Goal: Contribute content: Contribute content

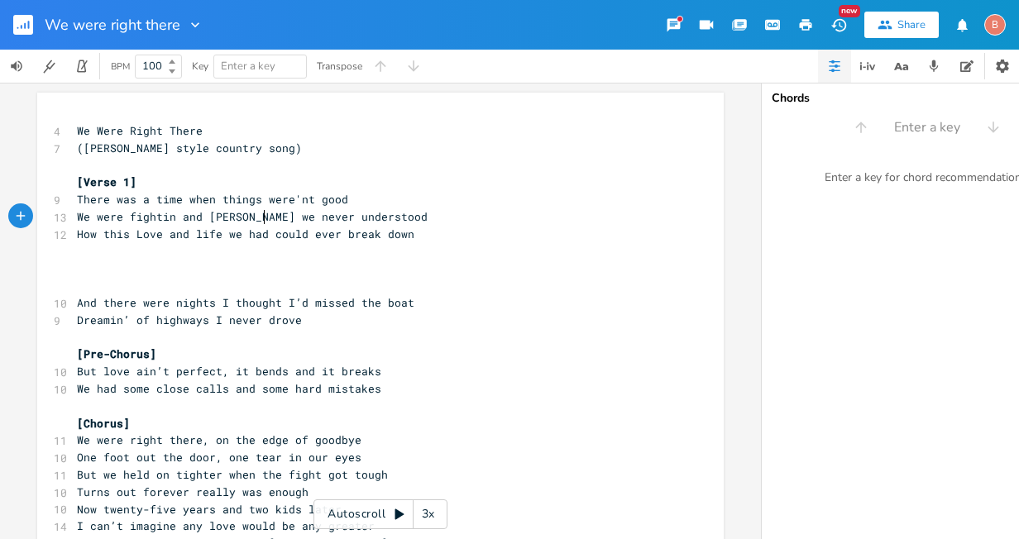
click at [262, 218] on span "We were fightin and [PERSON_NAME] we never understood" at bounding box center [252, 216] width 351 height 15
type textarea "i"
type textarea ","
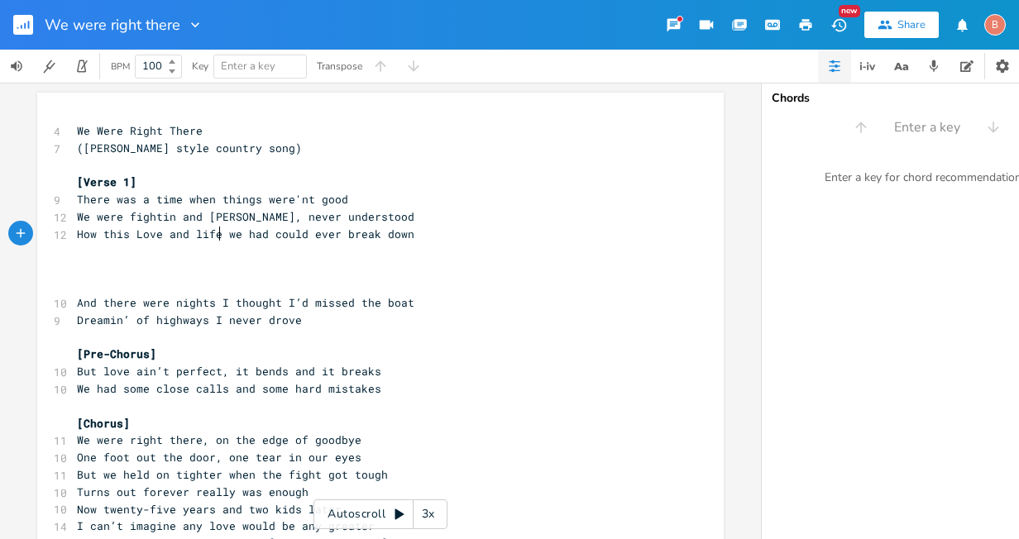
click at [212, 235] on span "How this Love and life we had could ever break down" at bounding box center [245, 234] width 337 height 15
type textarea "ife and Love"
click at [258, 241] on pre "How this Life and Love we had could ever break down" at bounding box center [372, 234] width 597 height 17
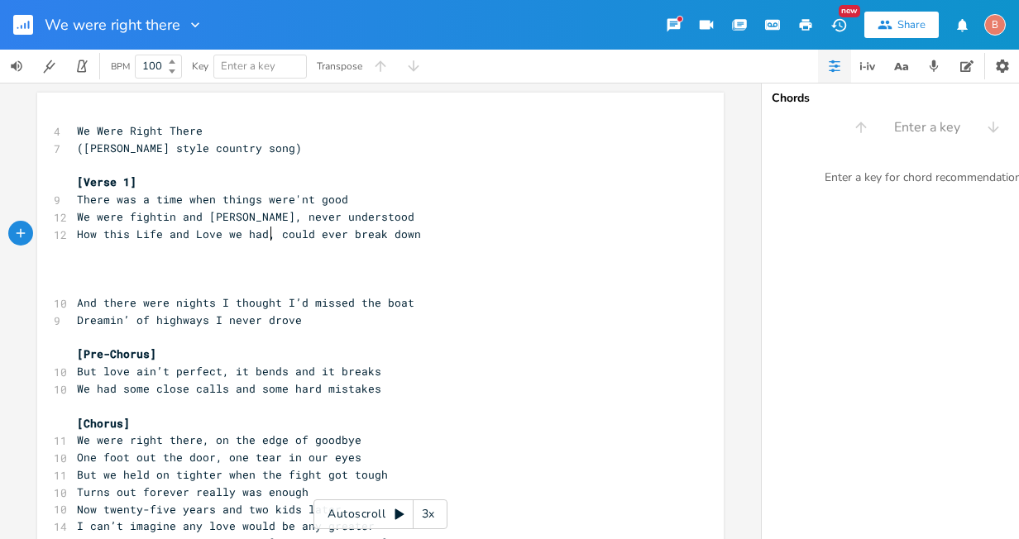
type textarea ","
click at [80, 249] on pre "​" at bounding box center [372, 251] width 597 height 17
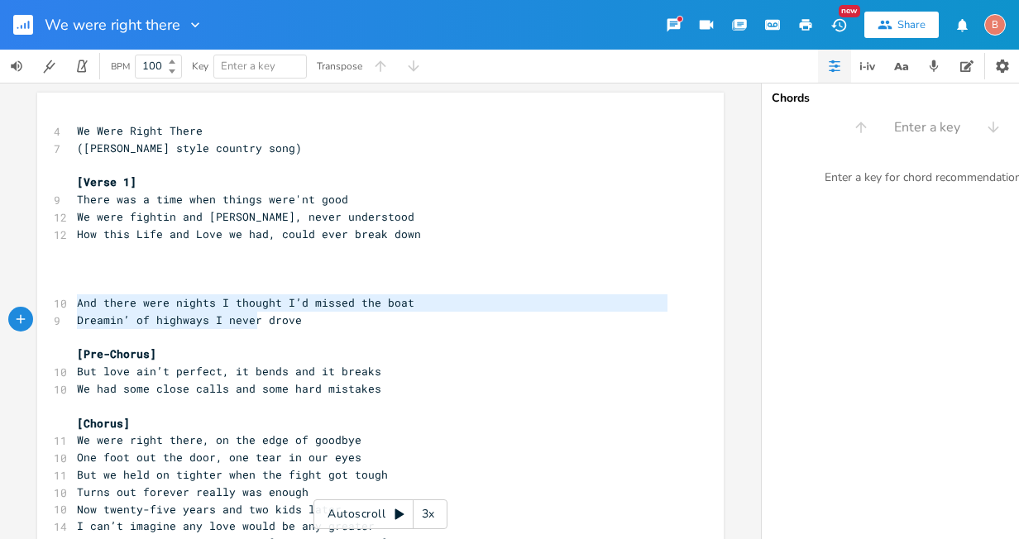
type textarea "And there were nights I thought I’d missed the boat Dreamin’ of highways I neve…"
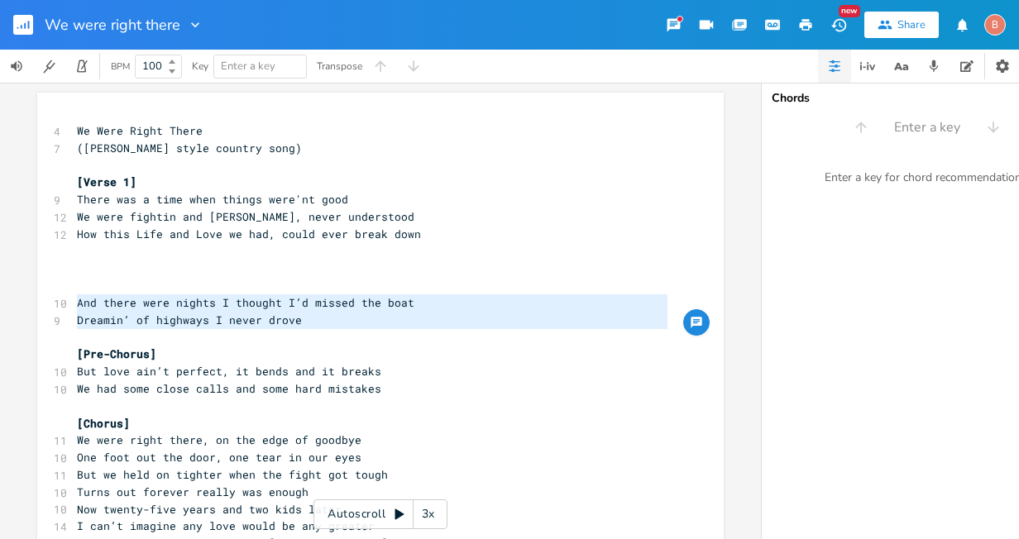
drag, startPoint x: 72, startPoint y: 307, endPoint x: 356, endPoint y: 333, distance: 284.8
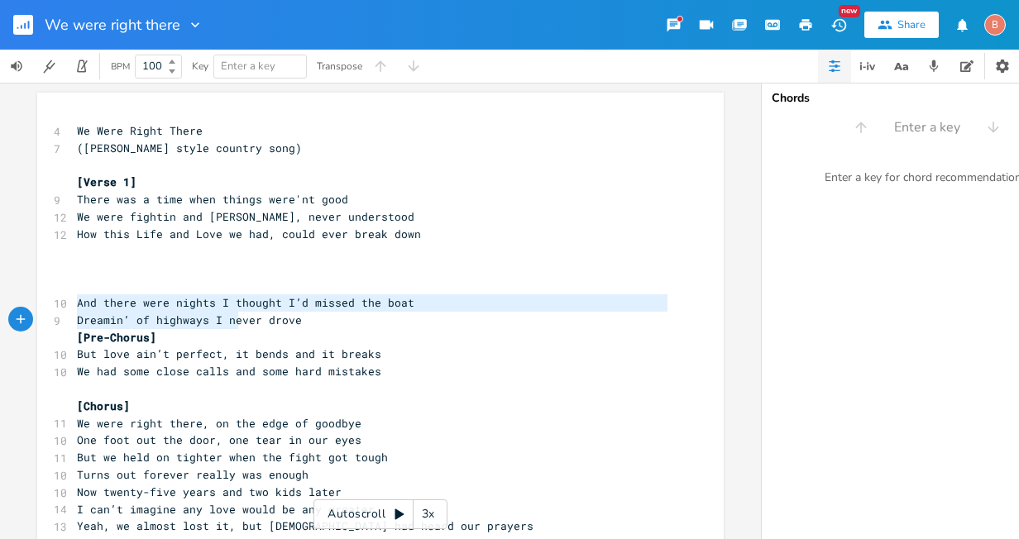
type textarea "And there were nights I thought I’d missed the boat Dreamin’ of highways I neve…"
drag, startPoint x: 74, startPoint y: 305, endPoint x: 370, endPoint y: 319, distance: 296.3
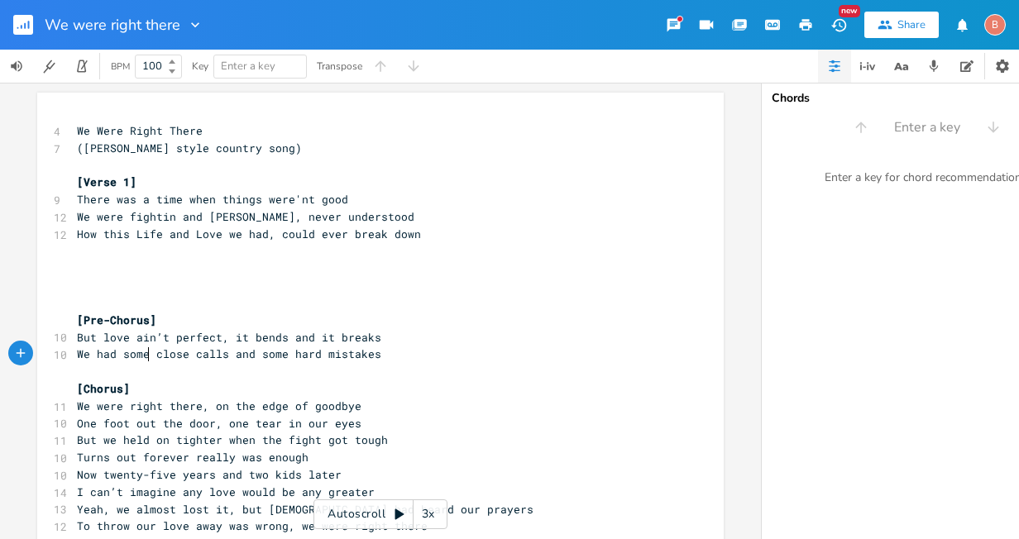
click at [146, 356] on span "We had some close calls and some hard mistakes" at bounding box center [229, 353] width 304 height 15
click at [244, 356] on span "We had close calls and some hard mistakes" at bounding box center [212, 353] width 271 height 15
click at [221, 360] on span "We had close calls and some hard mistakes" at bounding box center [212, 353] width 271 height 15
type textarea "made"
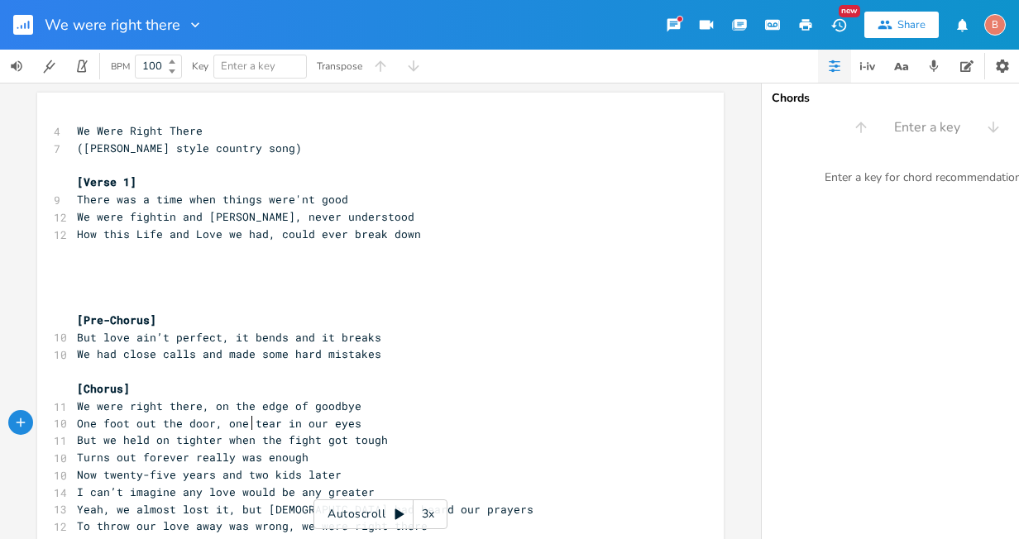
click at [247, 424] on span "One foot out the door, one tear in our eyes" at bounding box center [219, 423] width 284 height 15
type textarea "with"
click at [270, 425] on span "One foot out the door,with tear in our eyes" at bounding box center [219, 423] width 284 height 15
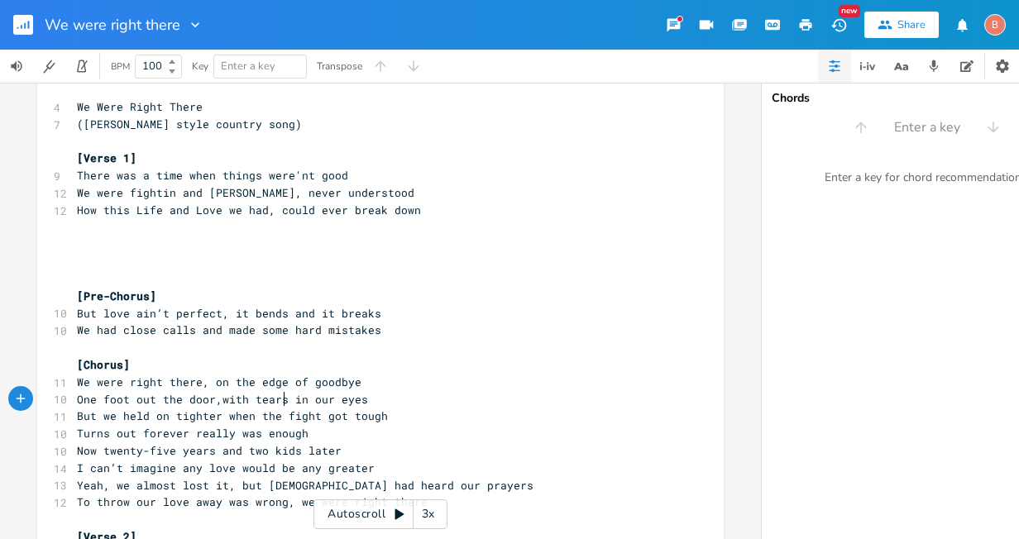
scroll to position [0, 0]
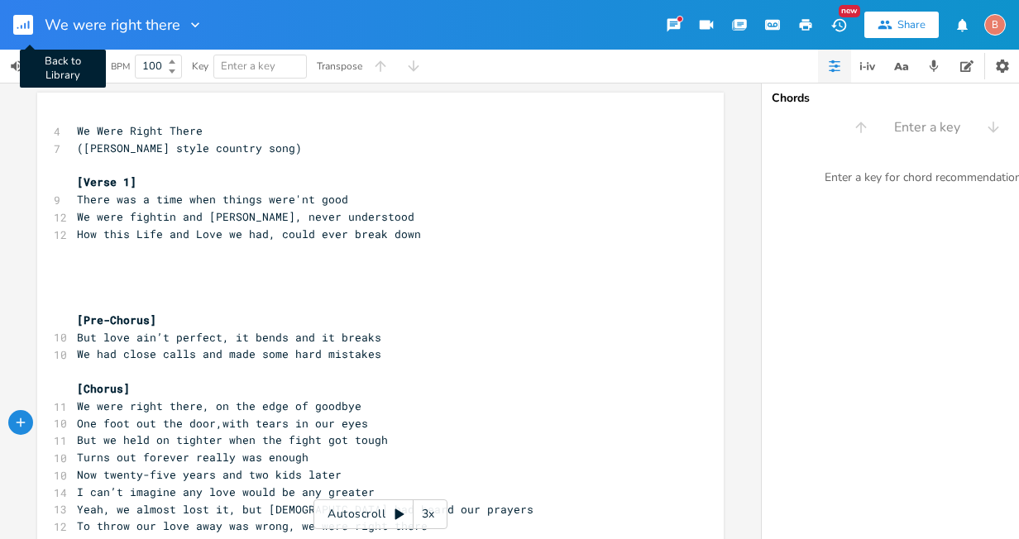
type textarea "s"
click at [21, 23] on rect "button" at bounding box center [23, 25] width 20 height 20
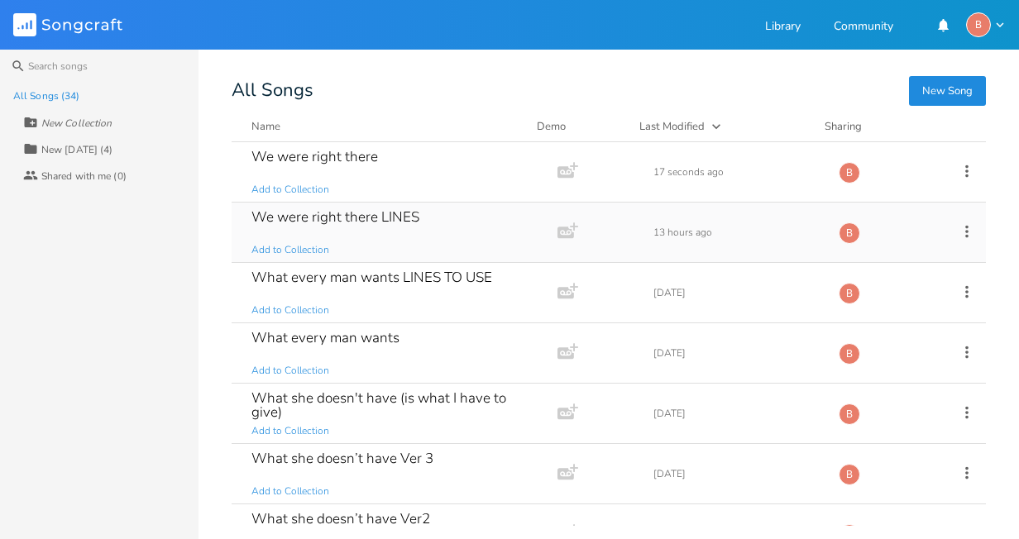
click at [358, 221] on div "We were right there LINES" at bounding box center [335, 217] width 168 height 14
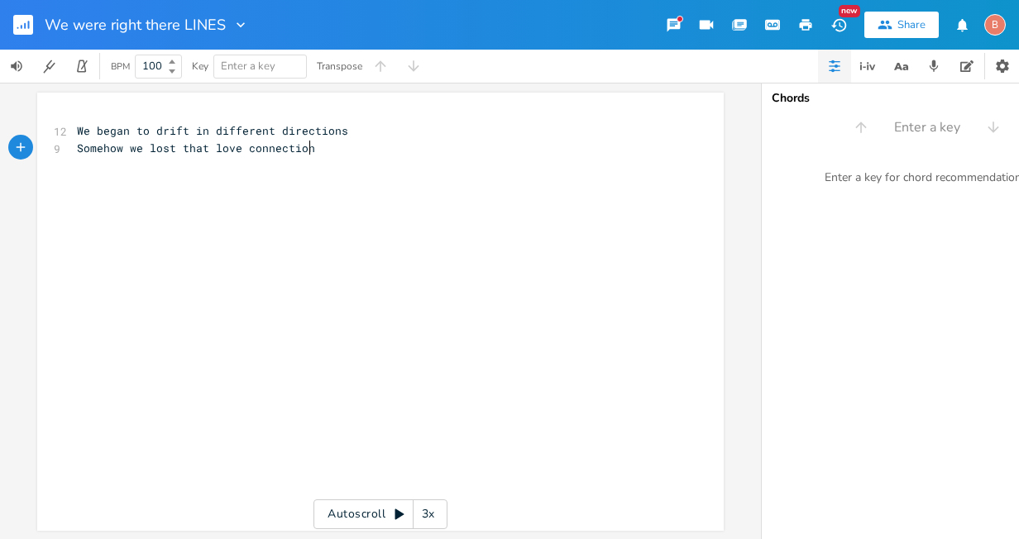
click at [126, 179] on div "xxxxxxxxxx 12 We began to drift in different directions 9 Somehow we lost that …" at bounding box center [393, 327] width 638 height 417
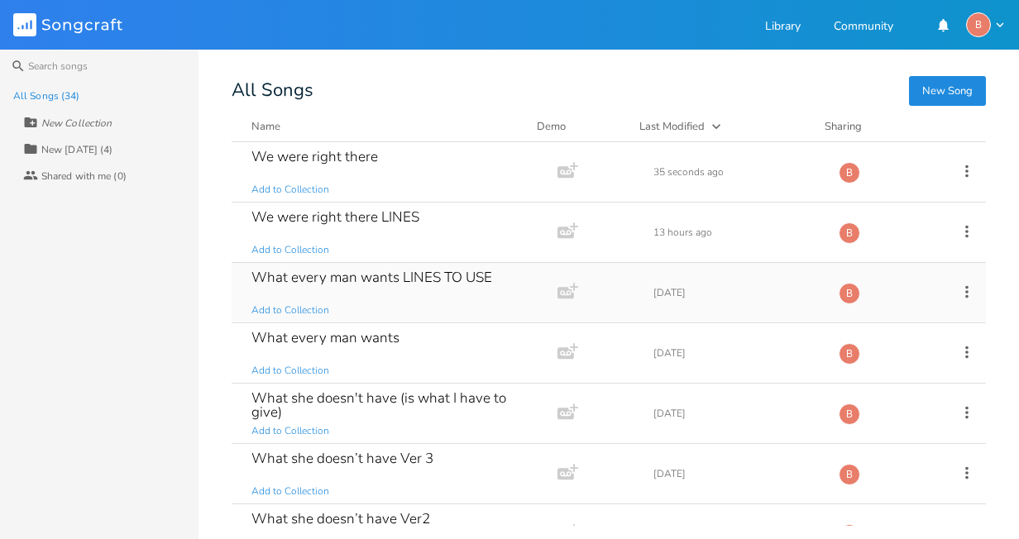
click at [370, 277] on div "What every man wants LINES TO USE" at bounding box center [371, 277] width 241 height 14
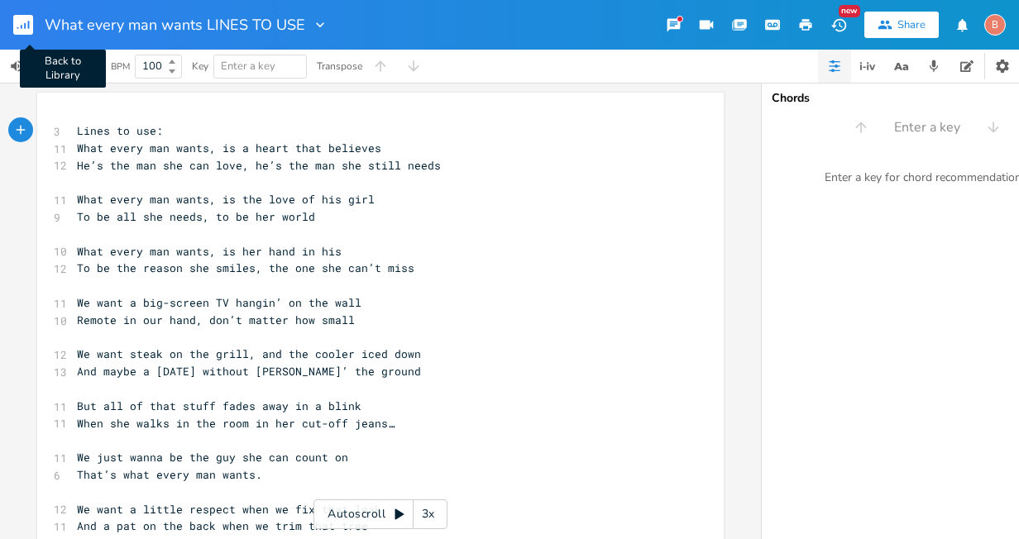
click at [30, 22] on rect "button" at bounding box center [23, 25] width 20 height 20
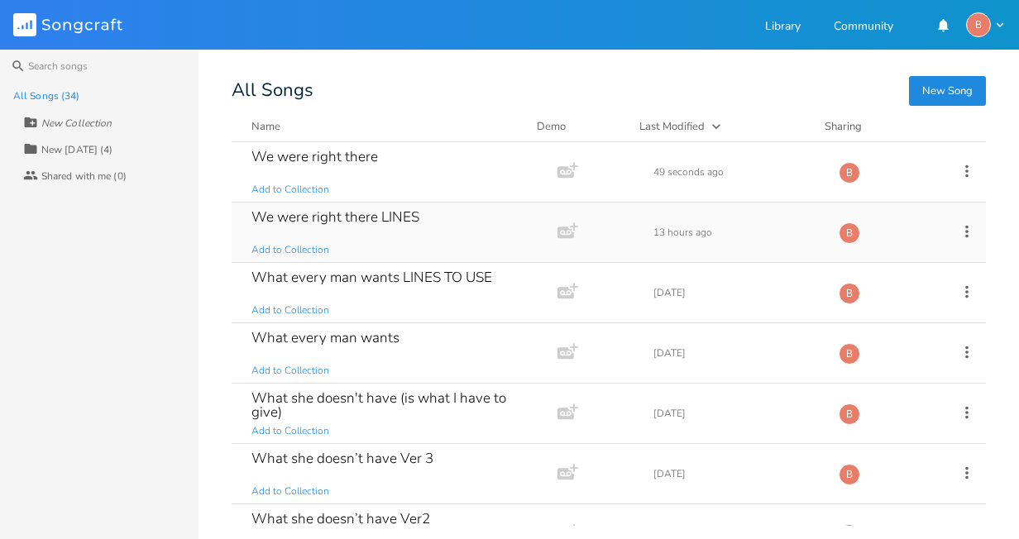
click at [327, 215] on div "We were right there LINES" at bounding box center [335, 217] width 168 height 14
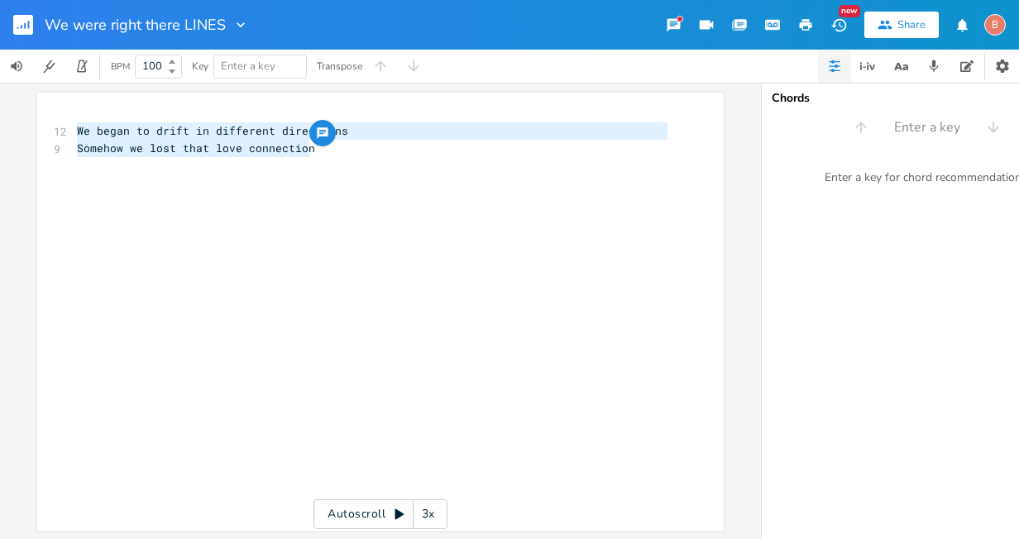
drag, startPoint x: 73, startPoint y: 134, endPoint x: 333, endPoint y: 151, distance: 261.0
click at [333, 151] on div "12 We began to drift in different directions 9 Somehow we lost that love connec…" at bounding box center [372, 139] width 597 height 35
type textarea "​We began to drift in different directions Somehow we lost that love connection"
click at [24, 27] on rect "button" at bounding box center [23, 25] width 20 height 20
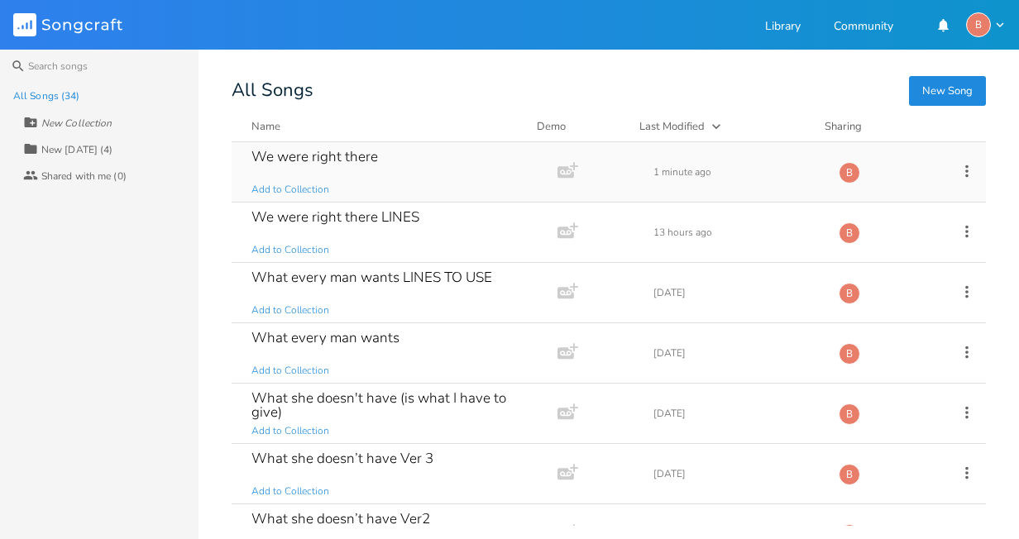
click at [341, 156] on div "We were right there" at bounding box center [314, 157] width 126 height 14
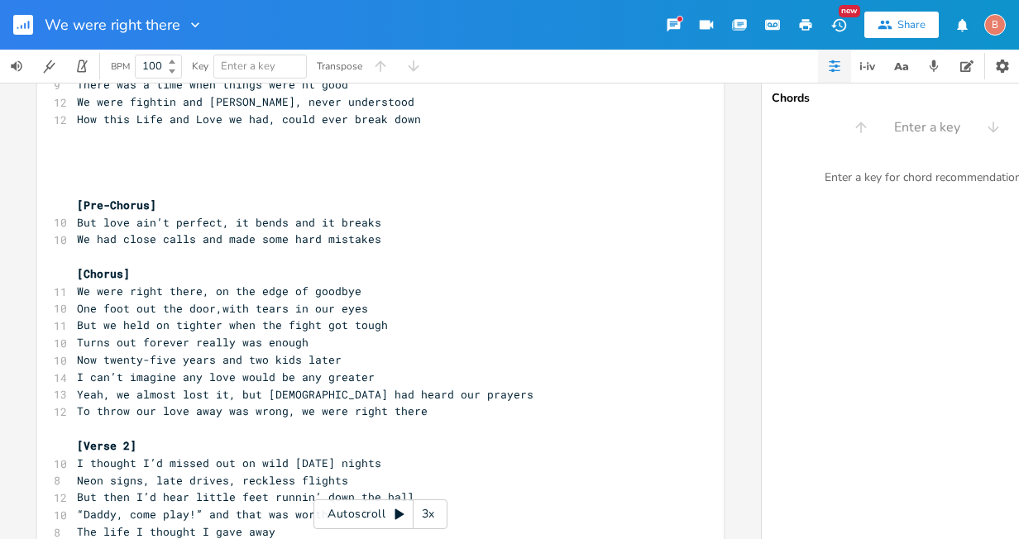
scroll to position [248, 0]
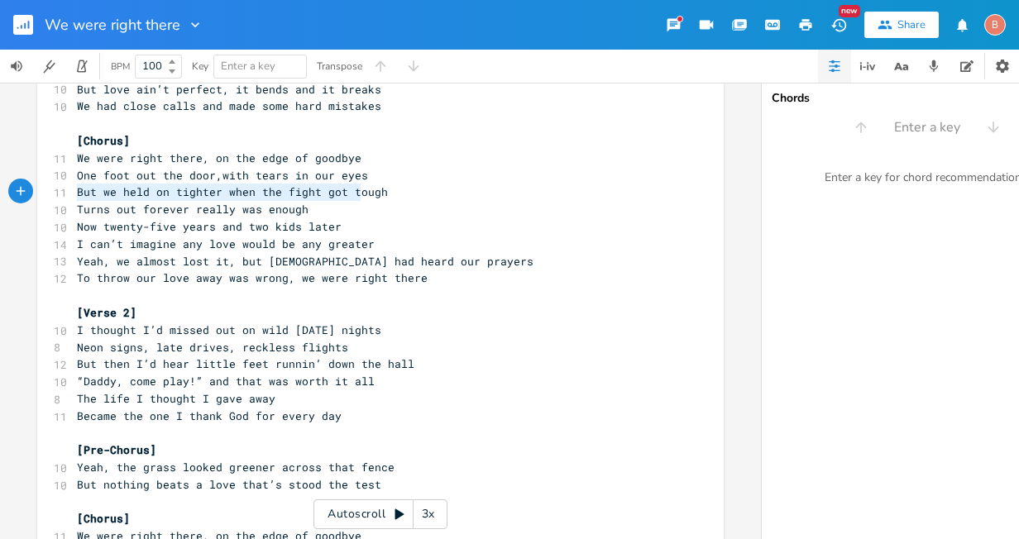
type textarea "But we held on tighter when the fight got tough Turns out forever really was en…"
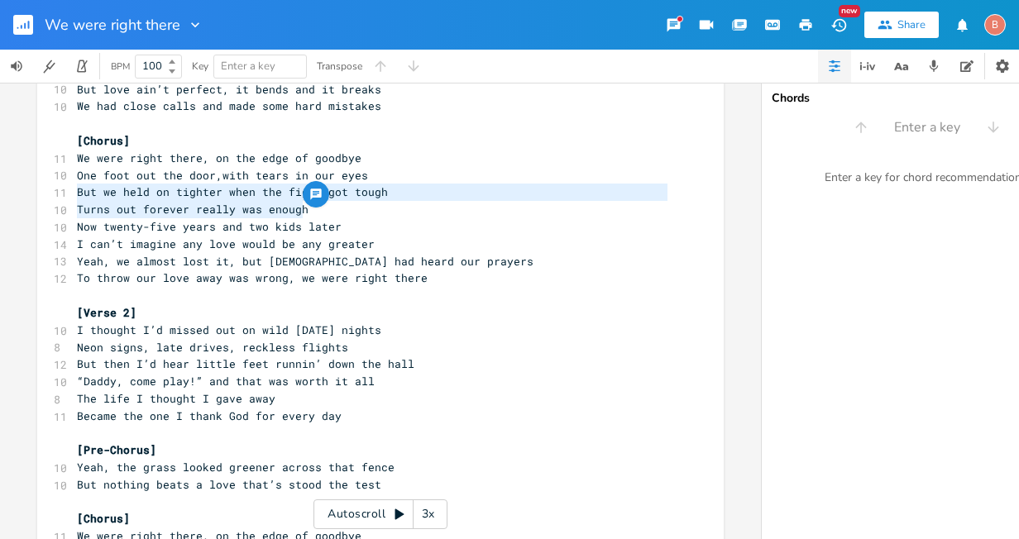
drag, startPoint x: 73, startPoint y: 195, endPoint x: 370, endPoint y: 207, distance: 297.0
click at [370, 207] on div "4 We Were Right There 7 (Brad Paisley style country song) ​ [Verse 1] 9 There w…" at bounding box center [372, 407] width 597 height 1066
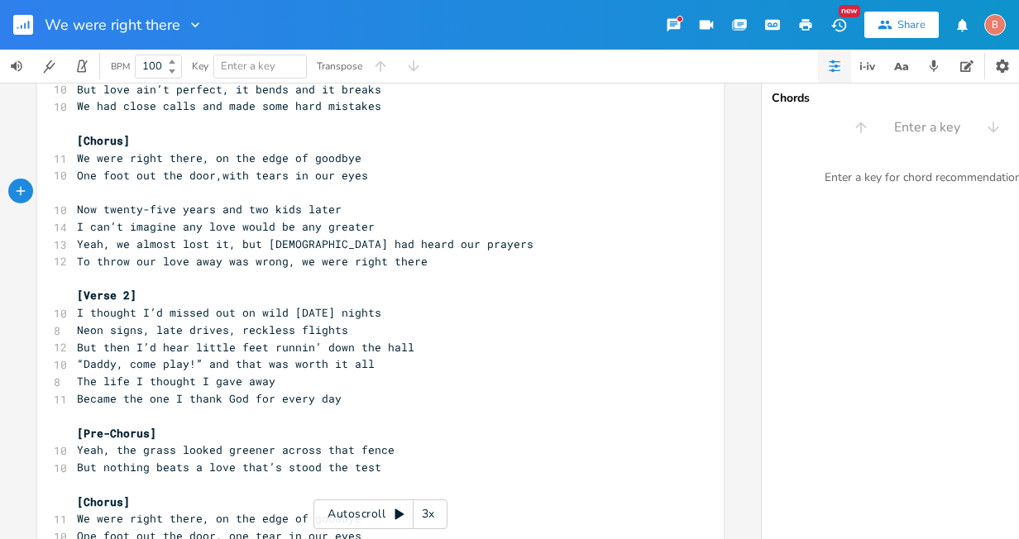
type textarea "​"
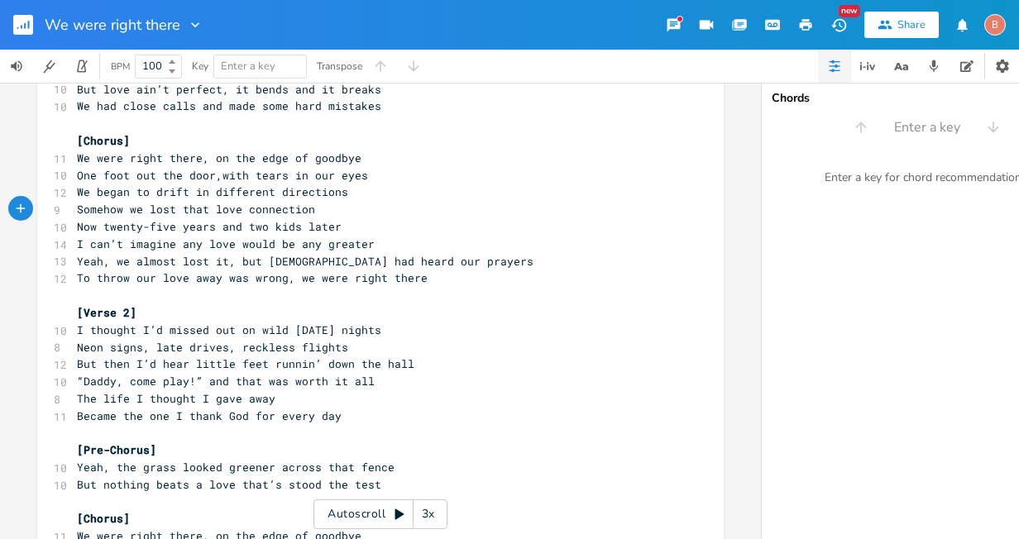
click at [167, 211] on span "Somehow we lost that love connection" at bounding box center [196, 209] width 238 height 15
type textarea "were"
click at [211, 210] on span "Somehow we were that love connection" at bounding box center [196, 209] width 238 height 15
click at [209, 212] on span "Somehow we were that love connection" at bounding box center [196, 209] width 238 height 15
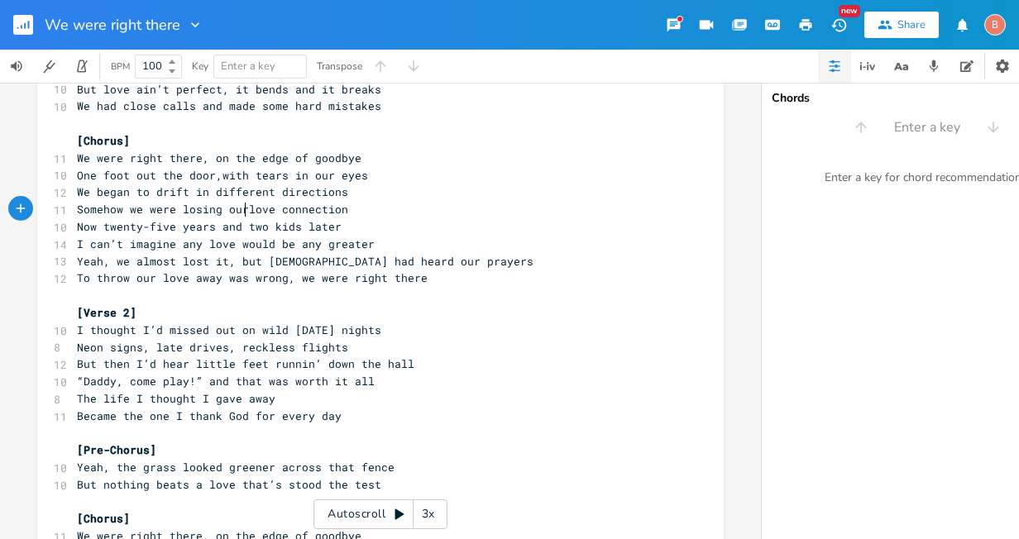
scroll to position [0, 50]
type textarea "losing our"
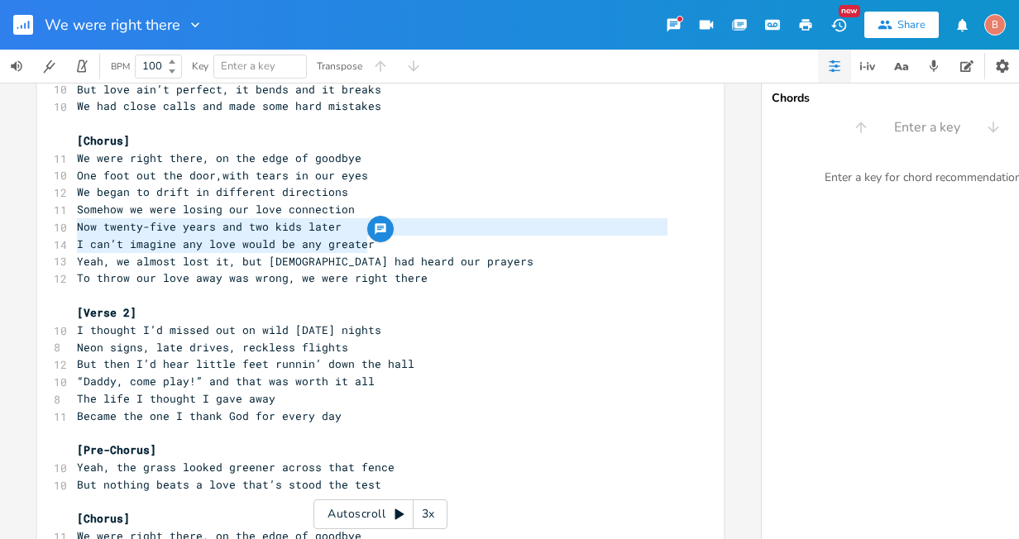
drag, startPoint x: 70, startPoint y: 230, endPoint x: 365, endPoint y: 249, distance: 294.9
click at [365, 249] on div "4 We Were Right There 7 (Brad Paisley style country song) ​ [Verse 1] 9 There w…" at bounding box center [372, 407] width 597 height 1066
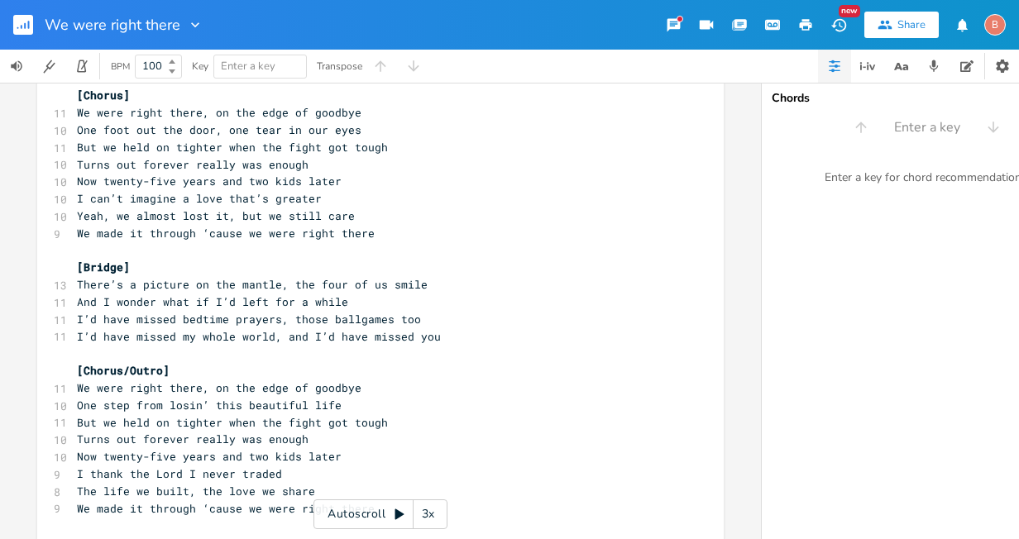
scroll to position [693, 0]
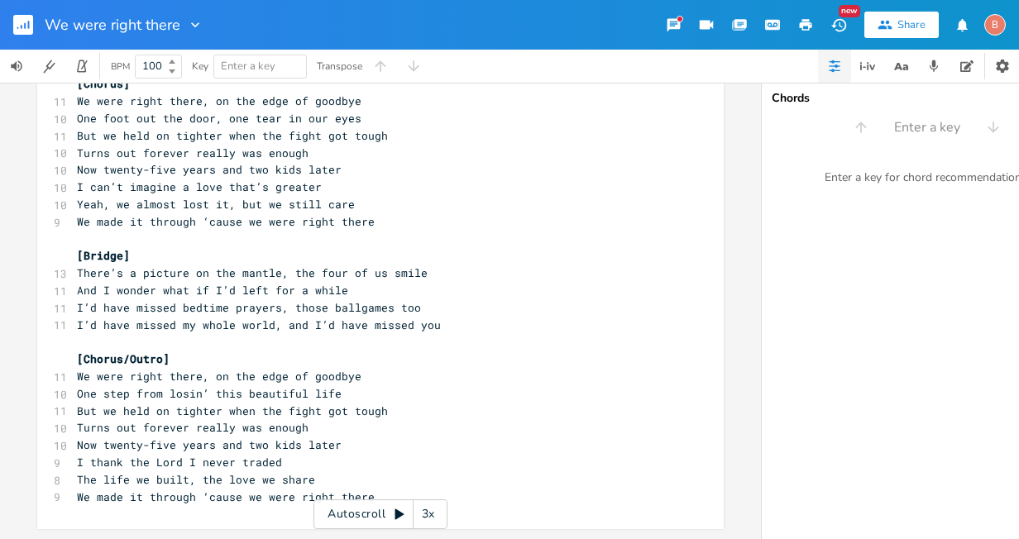
type textarea "Now twenty-five years and two kids later I can’t imagine any love would be any …"
click at [23, 26] on rect "button" at bounding box center [23, 25] width 20 height 20
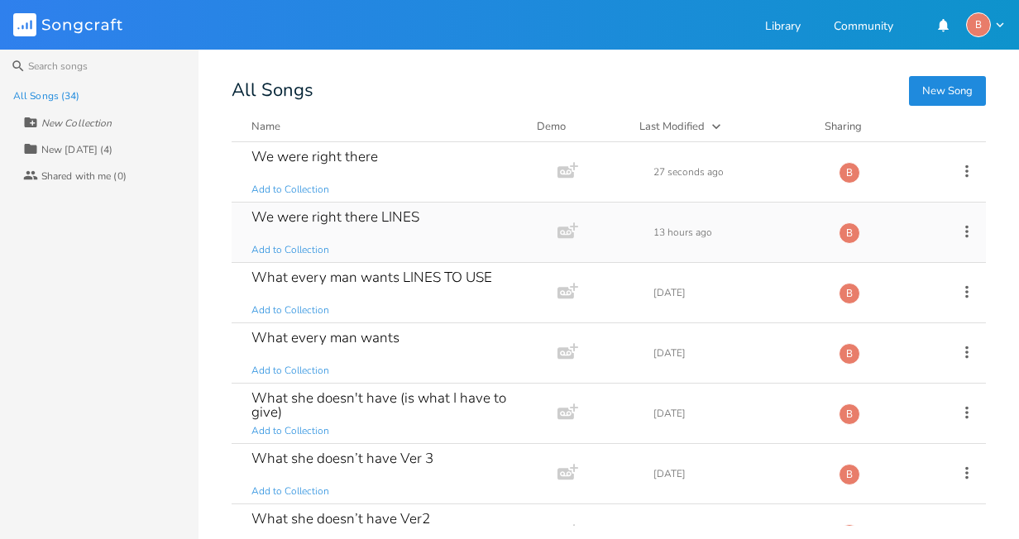
click at [354, 217] on div "We were right there LINES" at bounding box center [335, 217] width 168 height 14
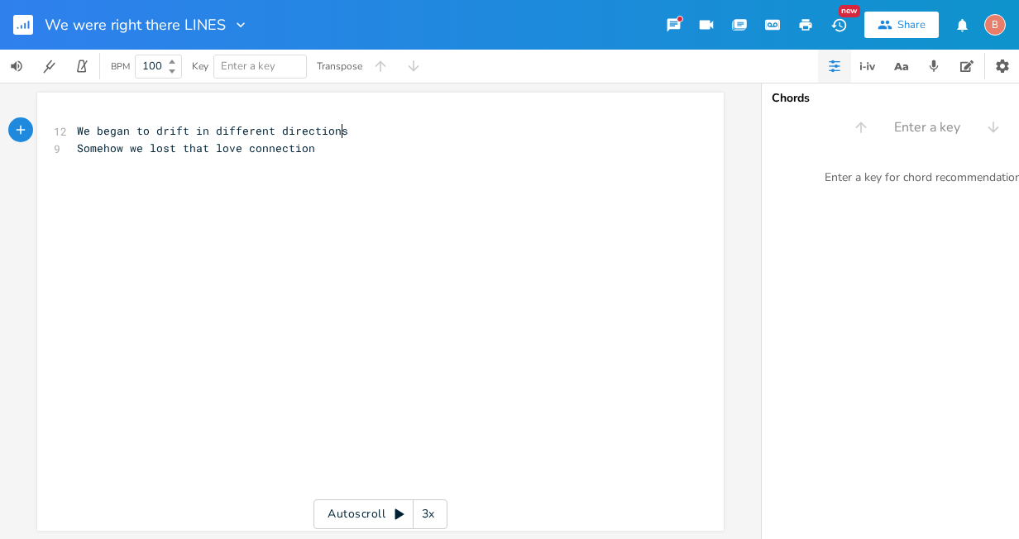
click at [74, 192] on div "xxxxxxxxxx 12 We began to drift in different directions 9 Somehow we lost that …" at bounding box center [393, 327] width 638 height 417
type textarea "​"
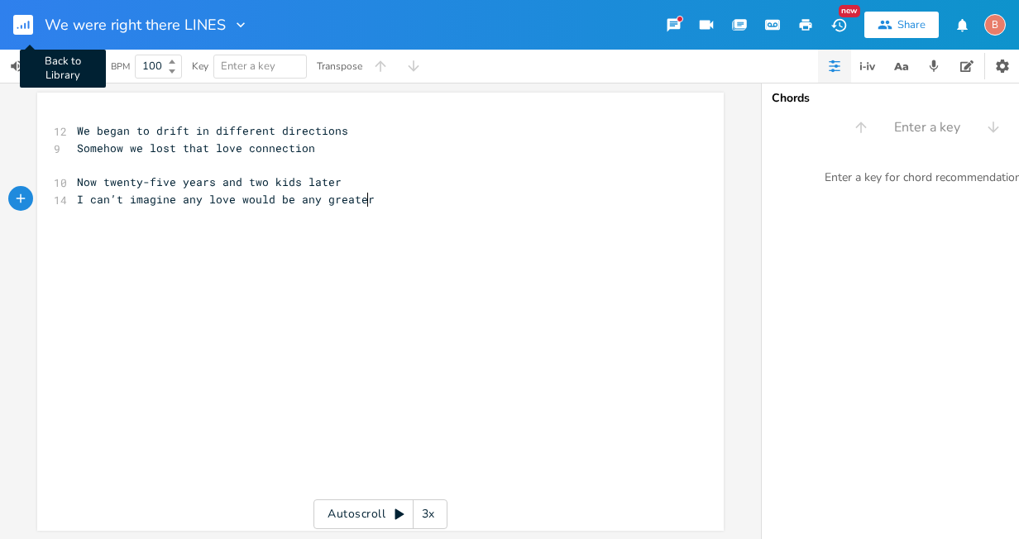
click at [21, 22] on rect "button" at bounding box center [23, 25] width 20 height 20
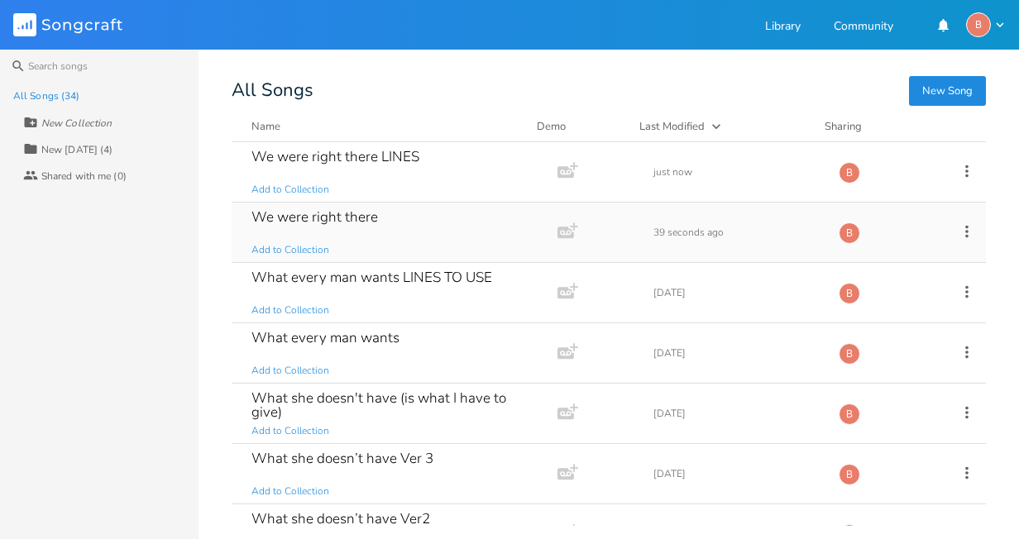
click at [356, 212] on div "We were right there" at bounding box center [314, 217] width 126 height 14
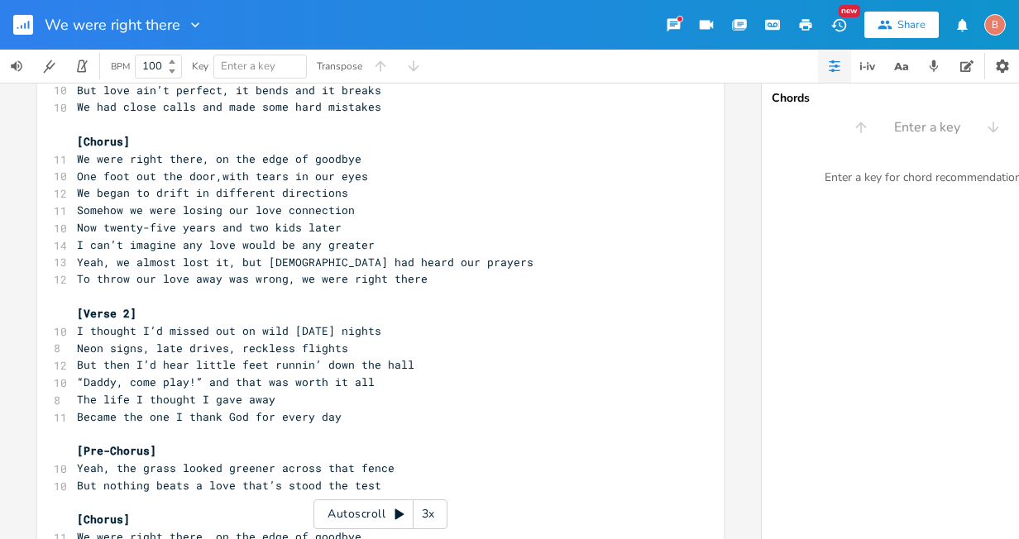
scroll to position [248, 0]
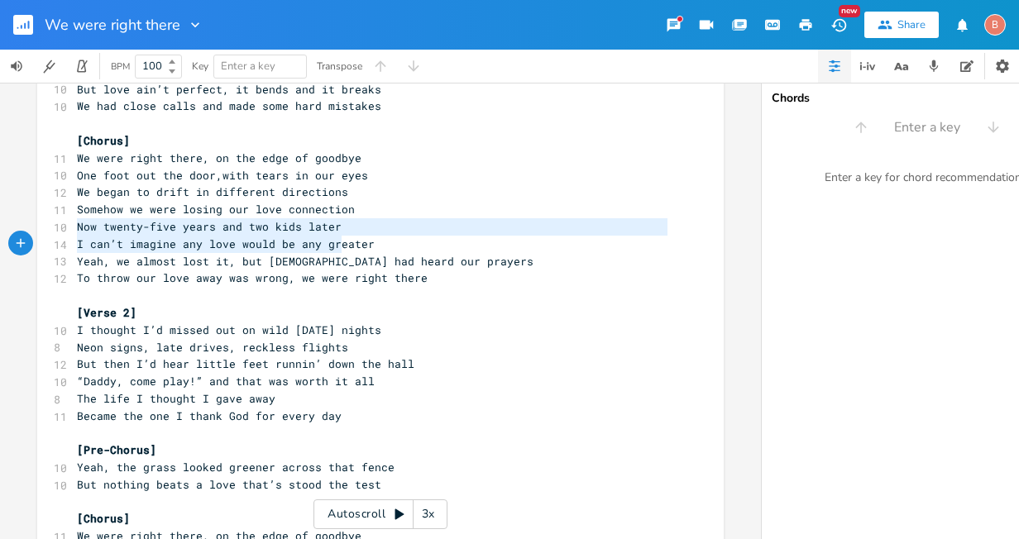
type textarea "Now twenty-five years and two kids later I can’t imagine any love would be any …"
drag, startPoint x: 71, startPoint y: 226, endPoint x: 372, endPoint y: 246, distance: 301.6
click at [372, 246] on div "4 We Were Right There 7 (Brad Paisley style country song) ​ [Verse 1] 9 There w…" at bounding box center [372, 407] width 597 height 1066
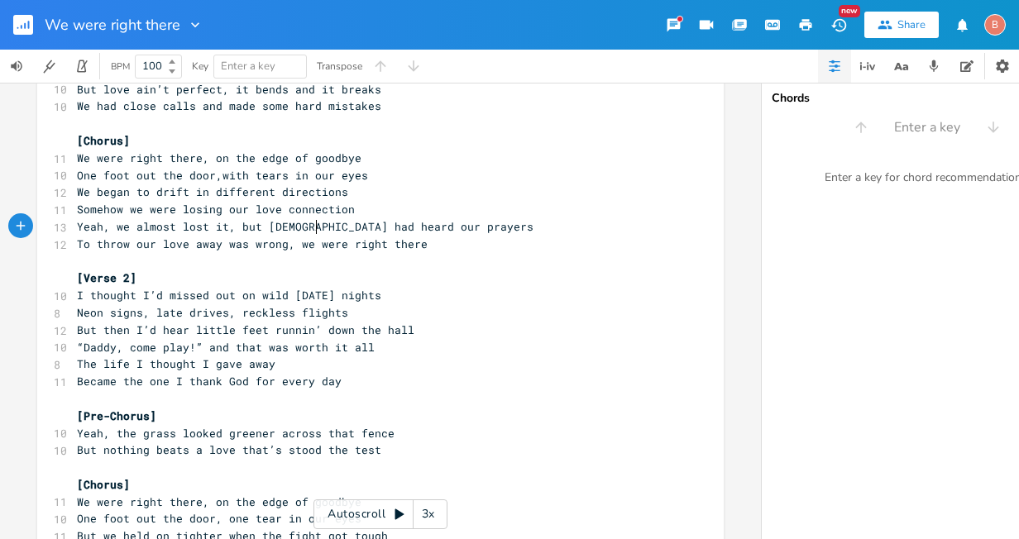
click at [309, 227] on span "Yeah, we almost lost it, but [DEMOGRAPHIC_DATA] had heard our prayers" at bounding box center [305, 226] width 456 height 15
click at [343, 230] on span "Yeah, we almost lost it, but God heard our prayers" at bounding box center [242, 226] width 331 height 15
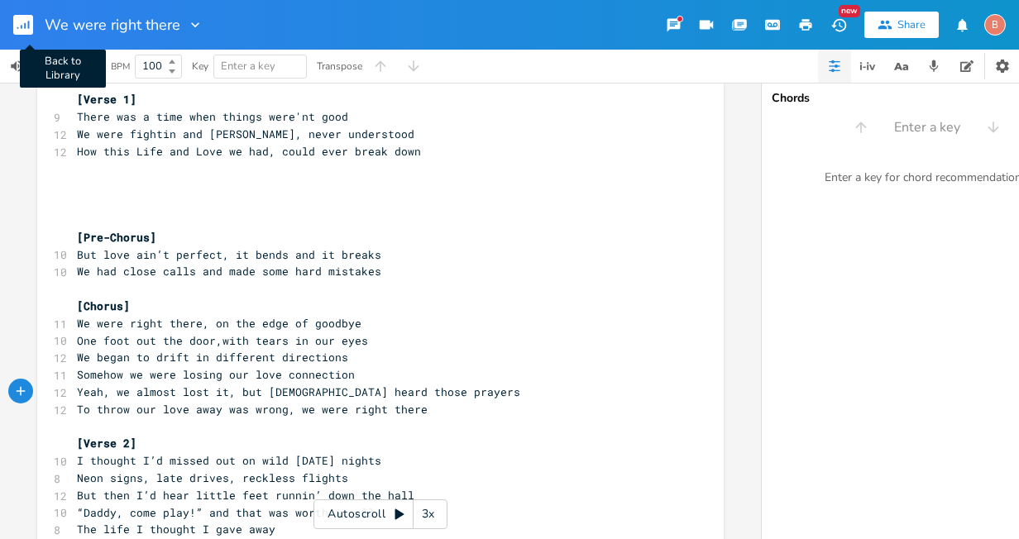
type textarea "those"
click at [22, 20] on rect "button" at bounding box center [23, 25] width 20 height 20
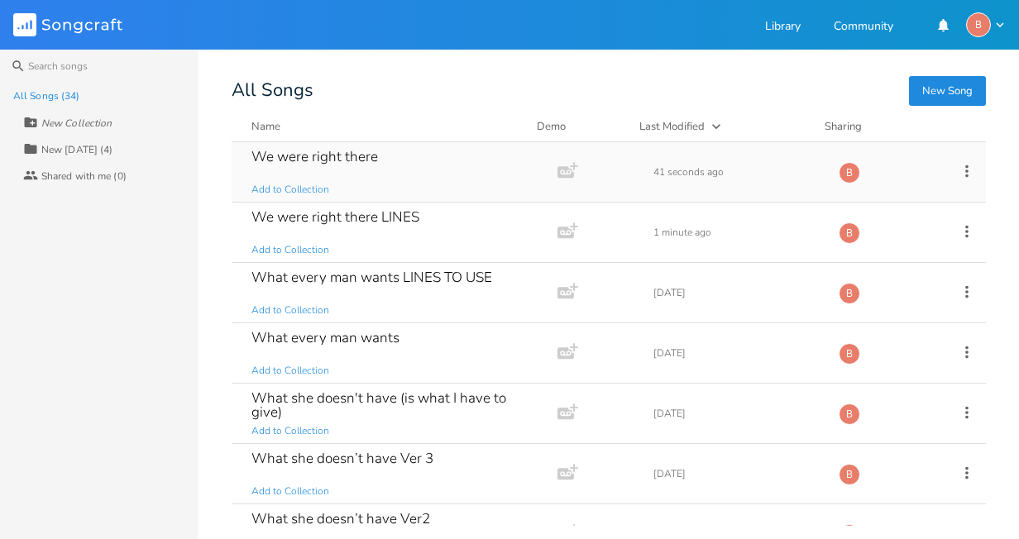
click at [307, 157] on div "We were right there" at bounding box center [314, 157] width 126 height 14
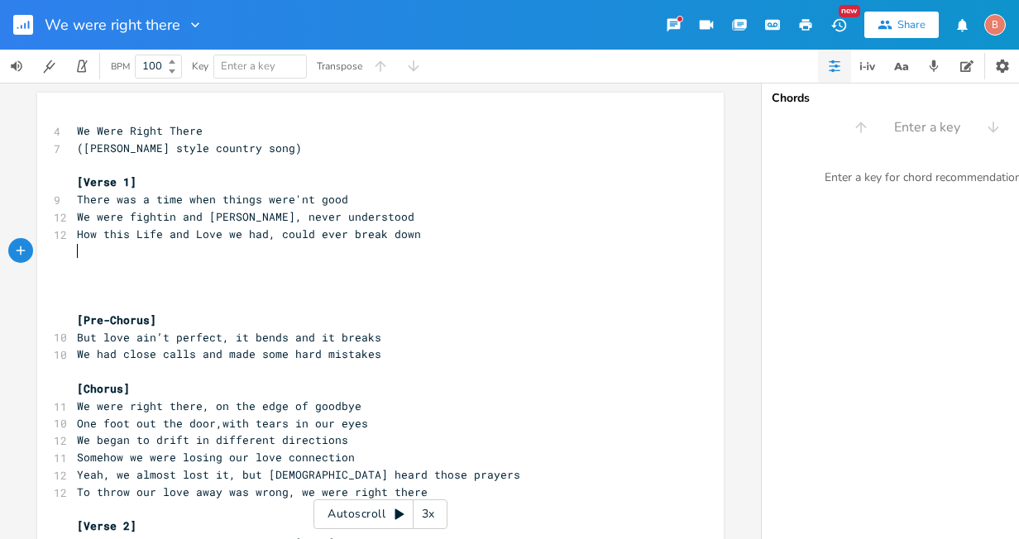
click at [79, 251] on pre "​" at bounding box center [372, 251] width 597 height 17
type textarea "The years rolled by and we lost connection"
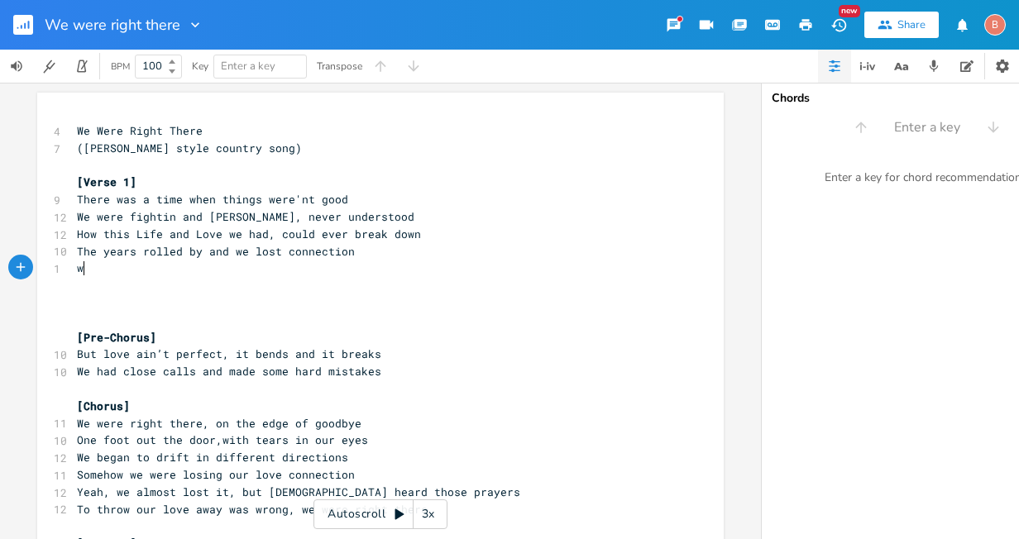
type textarea "we"
type textarea "We both were drifting, i"
click at [270, 252] on span "The years rolled by and we lost connection" at bounding box center [216, 251] width 278 height 15
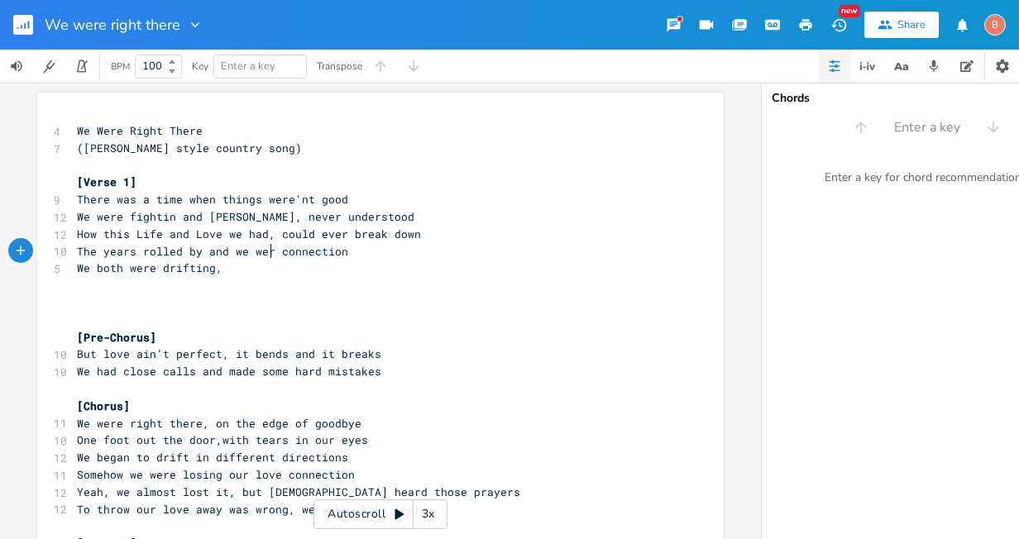
scroll to position [0, 26]
type textarea "were losin"
click at [208, 271] on span "We both were drifting," at bounding box center [150, 267] width 146 height 15
type textarea "started drifting"
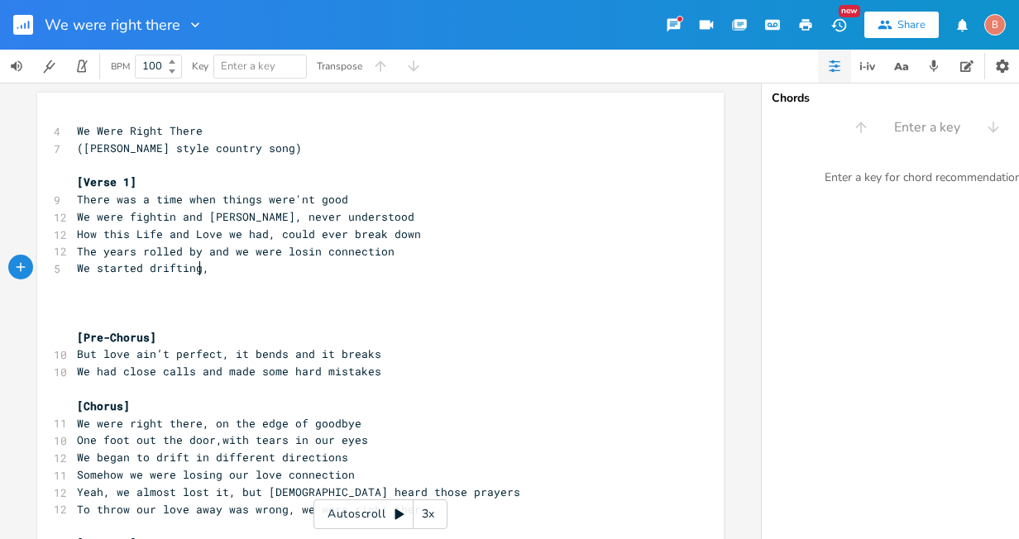
scroll to position [0, 75]
click at [208, 272] on pre "We started drifting," at bounding box center [372, 268] width 597 height 17
type textarea "in different directions"
